Goal: Task Accomplishment & Management: Use online tool/utility

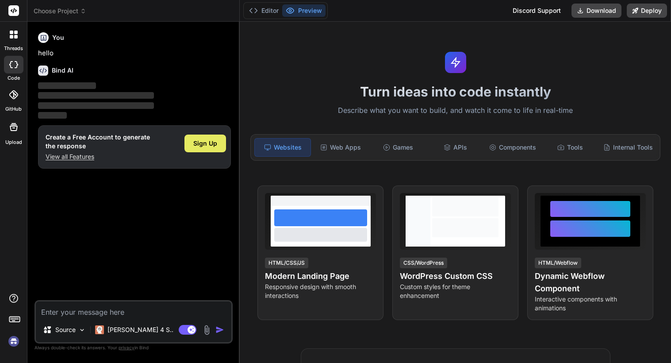
click at [208, 139] on span "Sign Up" at bounding box center [205, 143] width 24 height 9
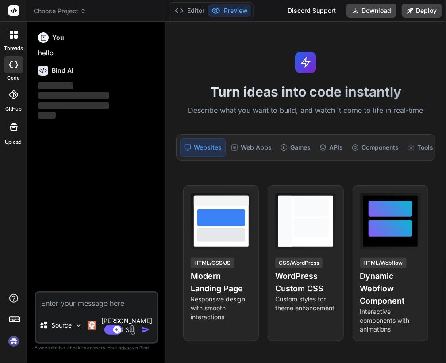
click at [122, 305] on textarea at bounding box center [96, 300] width 121 height 16
click at [81, 326] on img at bounding box center [79, 326] width 8 height 8
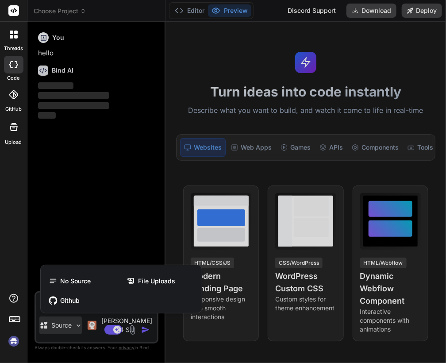
click at [80, 327] on div at bounding box center [223, 181] width 446 height 363
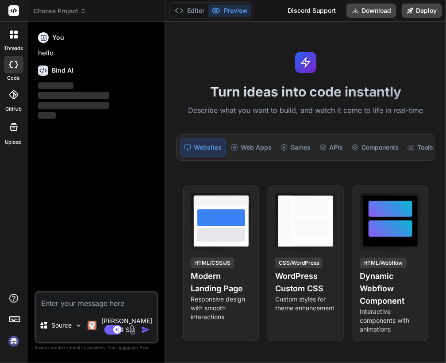
click at [20, 69] on div at bounding box center [13, 65] width 19 height 18
click at [118, 308] on textarea at bounding box center [96, 300] width 121 height 16
type textarea "x"
type textarea "c"
type textarea "x"
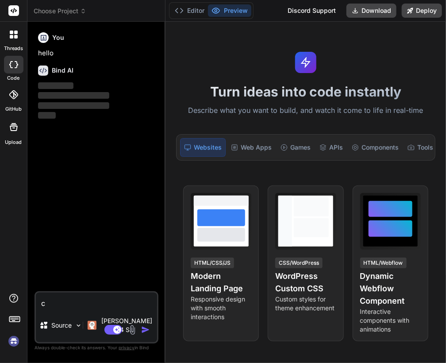
type textarea "co"
type textarea "x"
type textarea "code"
type textarea "x"
type textarea "code"
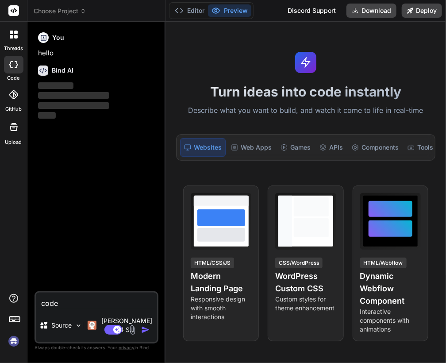
type textarea "x"
type textarea "code a"
type textarea "x"
type textarea "code a"
type textarea "x"
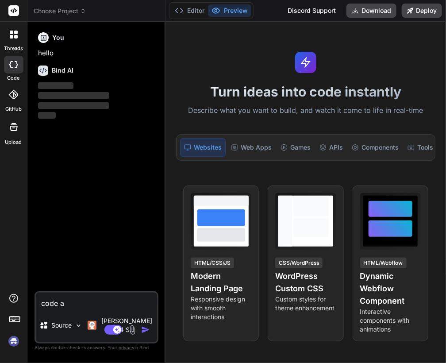
type textarea "code a f"
type textarea "x"
type textarea "code a fu"
type textarea "x"
type textarea "code a ful"
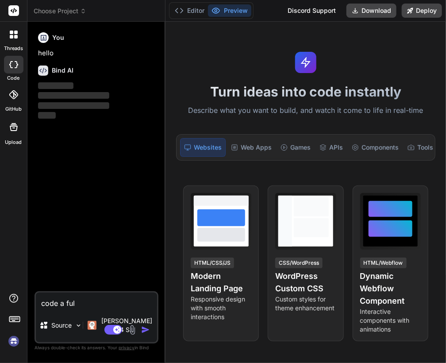
type textarea "x"
type textarea "code a full"
type textarea "x"
type textarea "code a fully"
type textarea "x"
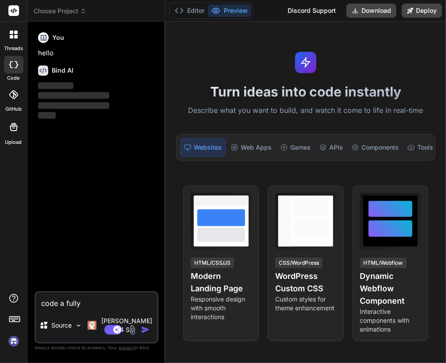
type textarea "code a fully"
type textarea "x"
type textarea "code a fully f"
type textarea "x"
type textarea "code a fully fu"
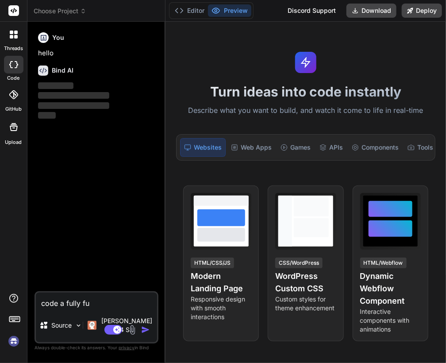
type textarea "x"
type textarea "code a fully fun"
type textarea "x"
type textarea "code a fully func"
type textarea "x"
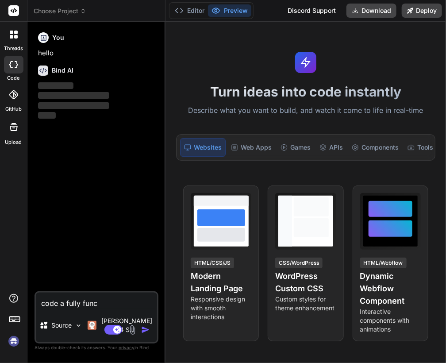
type textarea "code a fully funct"
type textarea "x"
type textarea "code a fully functi"
type textarea "x"
type textarea "code a fully functio"
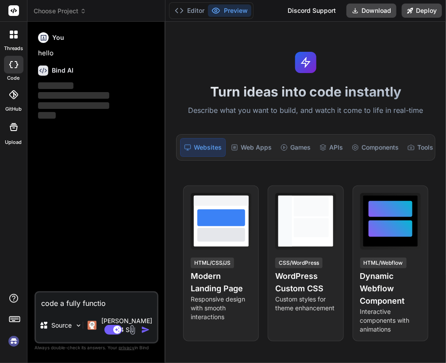
type textarea "x"
type textarea "code a fully function"
type textarea "x"
type textarea "code a fully functiona"
type textarea "x"
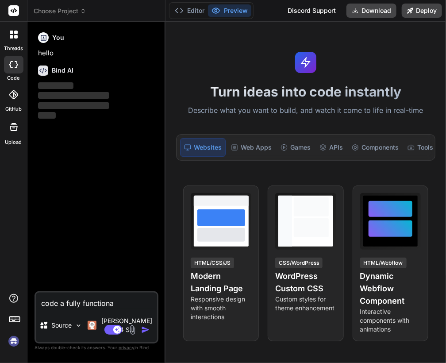
type textarea "code a fully functional"
type textarea "x"
type textarea "code a fully functional"
type textarea "x"
type textarea "code a fully functional s"
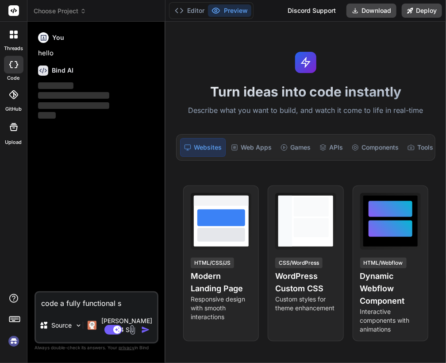
type textarea "x"
type textarea "code a fully functional so"
type textarea "x"
type textarea "code a fully functional soc"
type textarea "x"
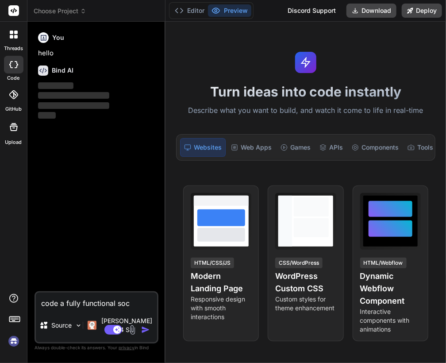
type textarea "code a fully functional soci"
type textarea "x"
type textarea "code a fully functional social"
type textarea "x"
type textarea "code a fully functional socialm"
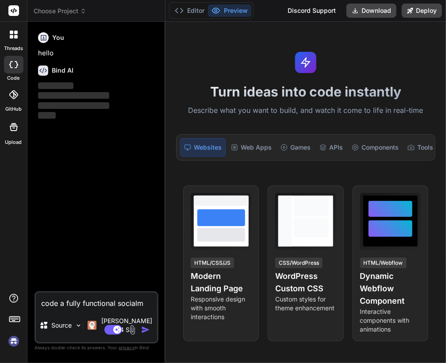
type textarea "x"
type textarea "code a fully functional socialme"
type textarea "x"
type textarea "code a fully functional socialmed"
type textarea "x"
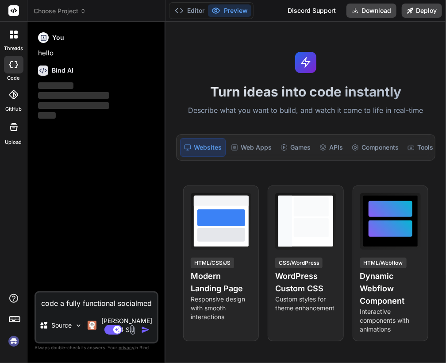
type textarea "code a fully functional socialmedi"
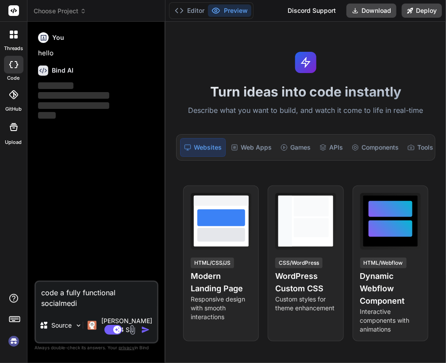
type textarea "x"
type textarea "code a fully functional"
type textarea "x"
type textarea "code a fully functional social media"
type textarea "x"
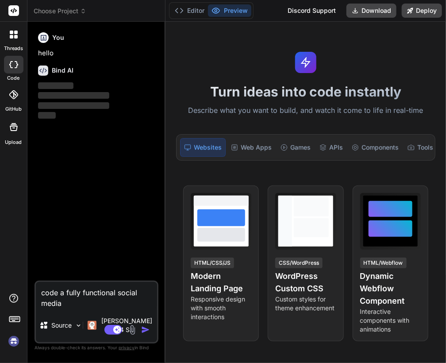
type textarea "code a fully functional social media a"
type textarea "x"
type textarea "code a fully functional social media aa"
type textarea "x"
type textarea "code a fully functional social media aap"
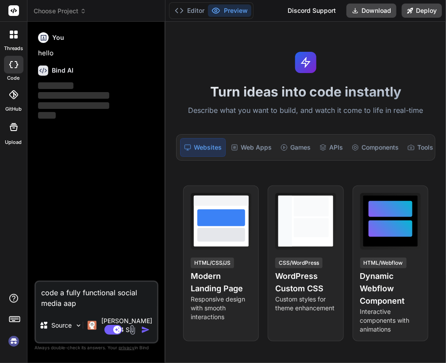
type textarea "x"
type textarea "code a fully functional social media aa"
type textarea "x"
type textarea "code a fully functional social media a"
type textarea "x"
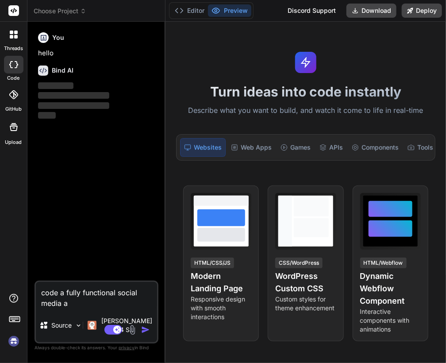
type textarea "code a fully functional social media ap"
type textarea "x"
type textarea "code a fully functional social media app"
type textarea "x"
type textarea "code a fully functional social media app"
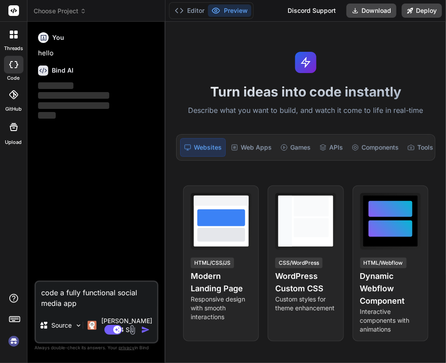
type textarea "x"
type textarea "code a fully functional social media app c"
type textarea "x"
type textarea "code a fully functional social media app ca"
type textarea "x"
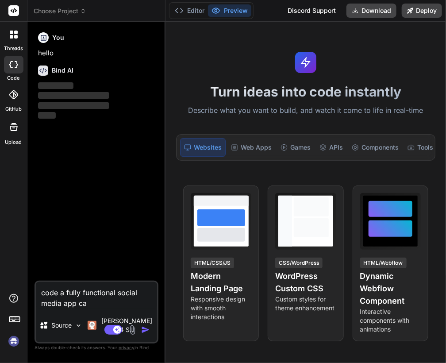
type textarea "code a fully functional social media app cal"
type textarea "x"
type textarea "code a fully functional social media app call"
type textarea "x"
type textarea "code a fully functional social media app calle"
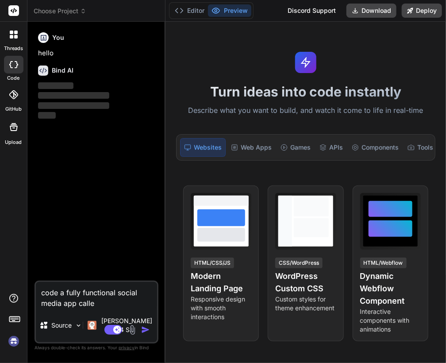
type textarea "x"
type textarea "code a fully functional social media app called"
type textarea "x"
type textarea "code a fully functional social media app calledp"
type textarea "x"
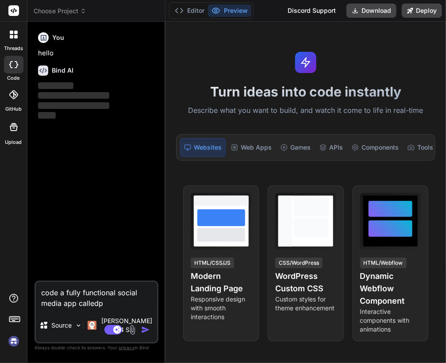
type textarea "code a fully functional social media app calledph"
type textarea "x"
type textarea "code a fully functional social media app calledpho"
type textarea "x"
type textarea "code a fully functional social media app calledphot"
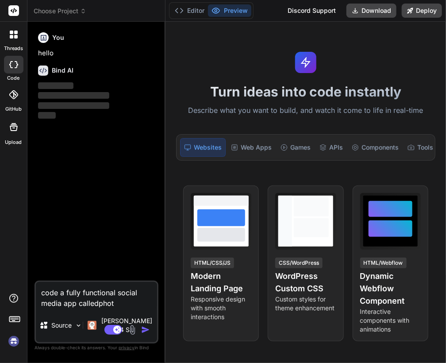
type textarea "x"
type textarea "code a fully functional social media app calledphoto"
type textarea "x"
type textarea "code a fully functional social media app calledphotos"
type textarea "x"
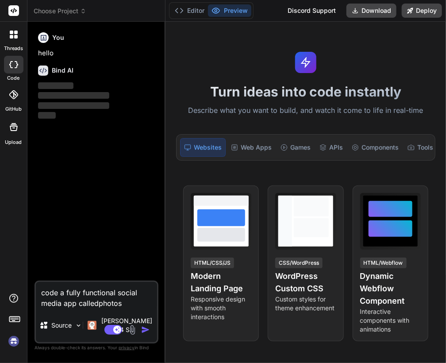
type textarea "code a fully functional social media app calledphotosn"
type textarea "x"
type textarea "code a fully functional social media app calledphotosna"
type textarea "x"
type textarea "code a fully functional social media app calledphotosnap"
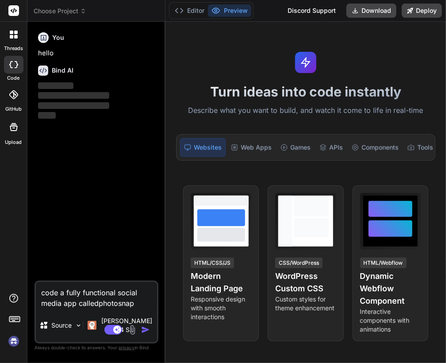
type textarea "x"
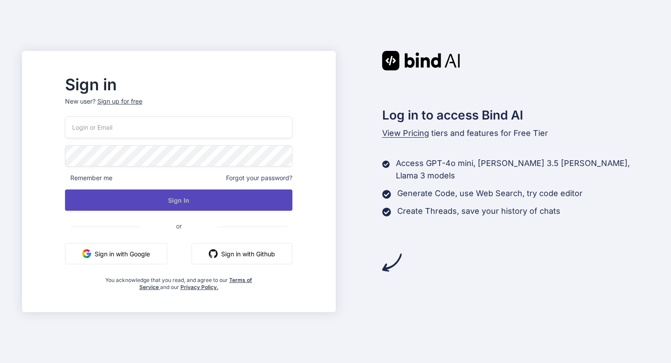
type input "[EMAIL_ADDRESS][DOMAIN_NAME]"
click at [269, 201] on button "Sign In" at bounding box center [179, 199] width 228 height 21
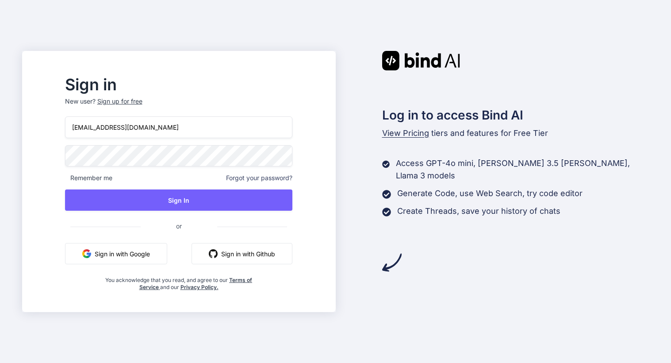
click at [111, 110] on p "New user? Sign up for free" at bounding box center [179, 106] width 228 height 19
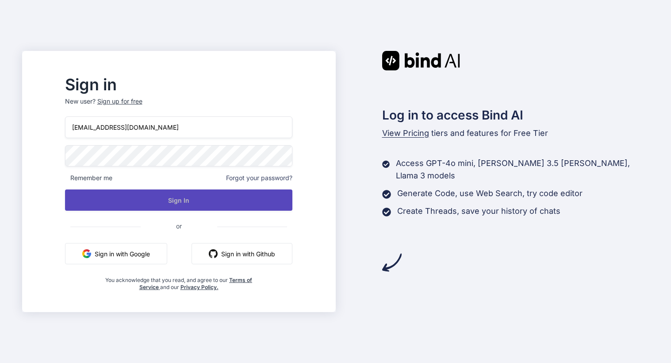
click at [200, 206] on button "Sign In" at bounding box center [179, 199] width 228 height 21
click at [201, 203] on button "Sign In" at bounding box center [179, 199] width 228 height 21
